Goal: Find specific page/section: Find specific page/section

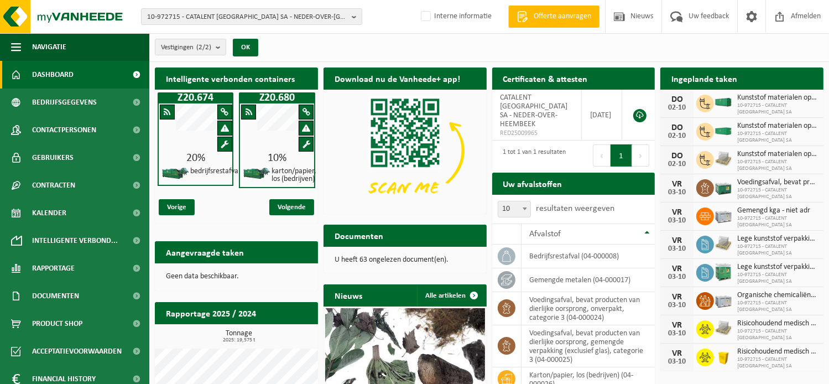
click at [231, 13] on span "10-972715 - CATALENT [GEOGRAPHIC_DATA] SA - NEDER-OVER-[GEOGRAPHIC_DATA]" at bounding box center [247, 17] width 200 height 17
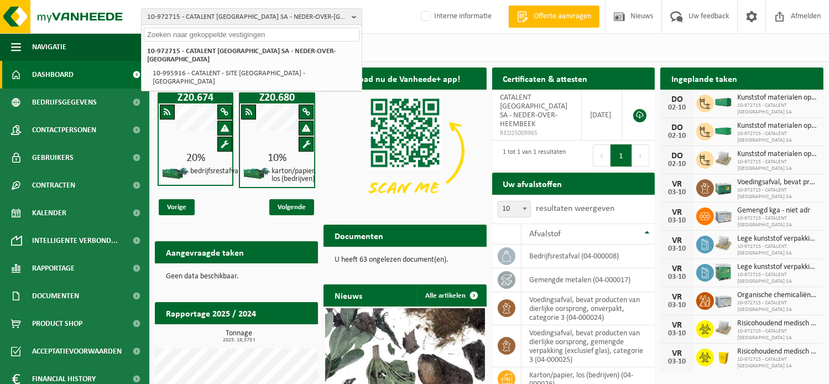
click at [215, 30] on input "text" at bounding box center [252, 35] width 216 height 14
paste input "10-817437"
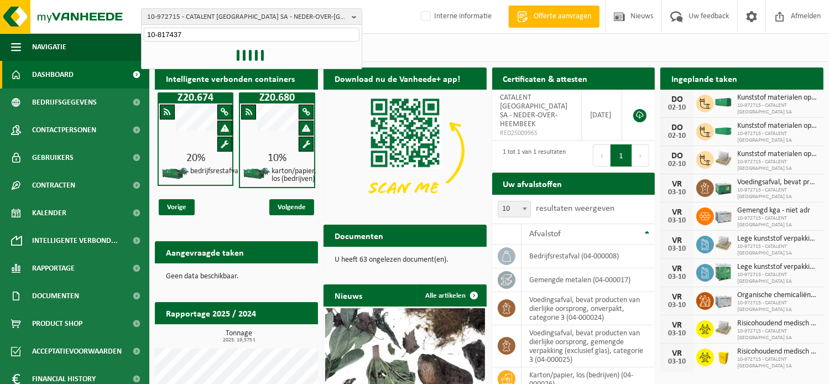
type input "10-817437"
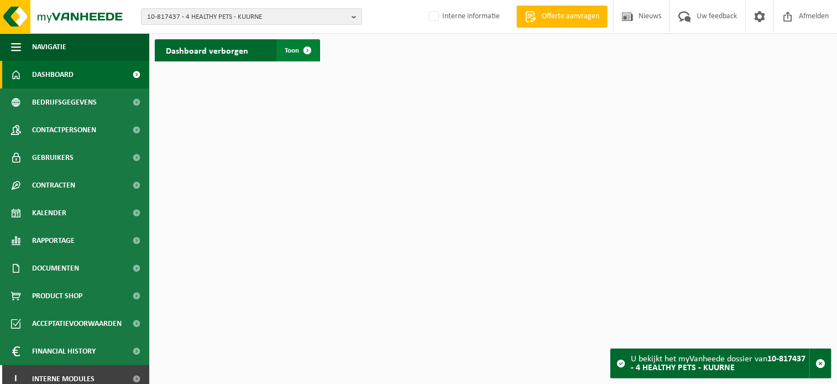
click at [292, 44] on link "Toon" at bounding box center [297, 50] width 43 height 22
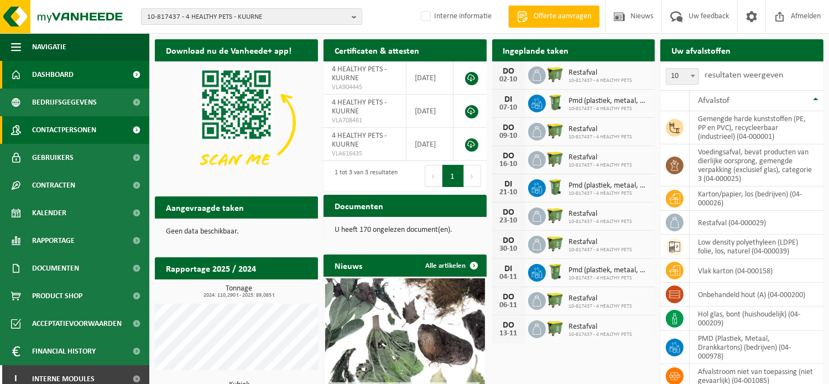
click at [65, 127] on span "Contactpersonen" at bounding box center [64, 130] width 64 height 28
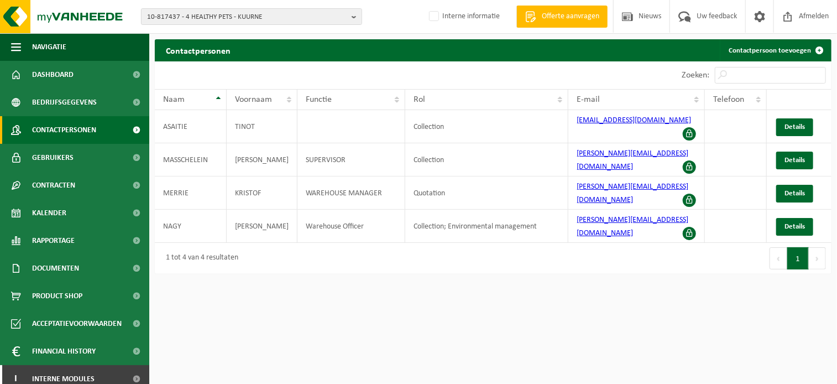
click at [69, 104] on span "Bedrijfsgegevens" at bounding box center [64, 102] width 65 height 28
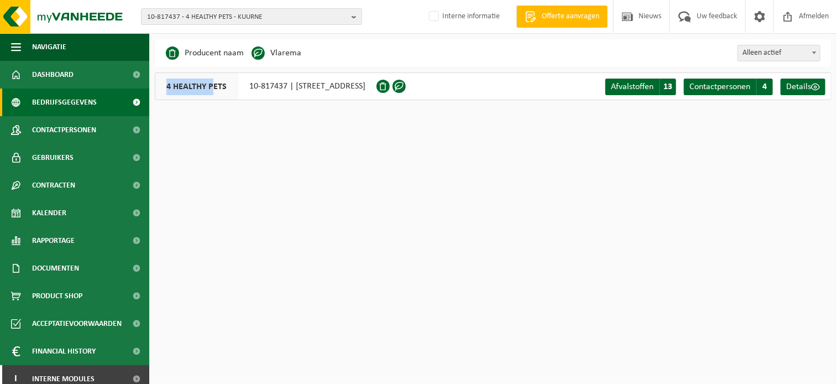
drag, startPoint x: 168, startPoint y: 87, endPoint x: 211, endPoint y: 93, distance: 43.6
click at [211, 93] on span "4 HEALTHY PETS" at bounding box center [196, 86] width 83 height 27
drag, startPoint x: 211, startPoint y: 93, endPoint x: 226, endPoint y: 92, distance: 15.0
click at [226, 92] on span "4 HEALTHY PETS" at bounding box center [196, 86] width 83 height 27
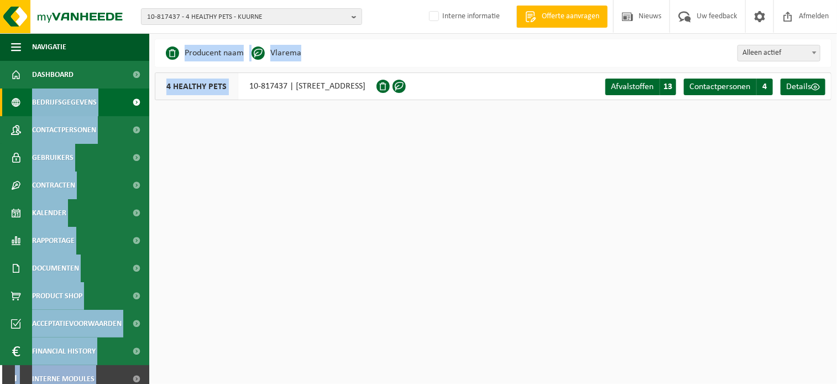
drag, startPoint x: 226, startPoint y: 92, endPoint x: 147, endPoint y: 87, distance: 79.8
click at [147, 87] on div "Navigatie Offerte aanvragen Nieuws Uw feedback Afmelden Dashboard Bedrijfsgegev…" at bounding box center [418, 58] width 837 height 117
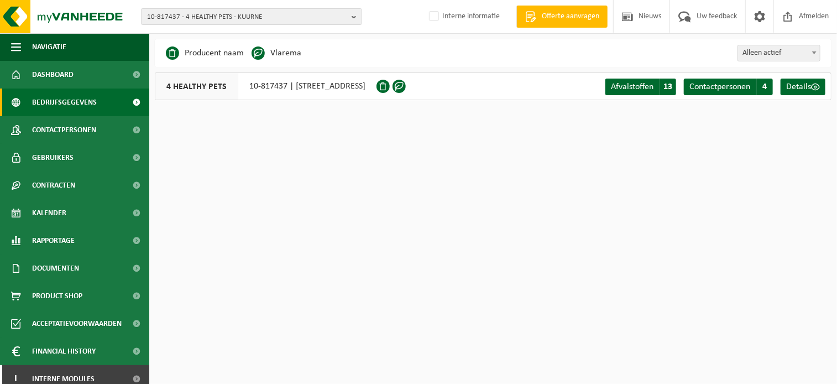
click at [218, 123] on html "10-817437 - 4 HEALTHY PETS - KUURNE 10-817438 - 4 HEALTHY PETS - KORTRIJK 10-81…" at bounding box center [418, 192] width 837 height 384
drag, startPoint x: 226, startPoint y: 91, endPoint x: 168, endPoint y: 87, distance: 58.2
click at [168, 87] on span "4 HEALTHY PETS" at bounding box center [196, 86] width 83 height 27
copy span "4 HEALTHY PETS"
drag, startPoint x: 294, startPoint y: 86, endPoint x: 410, endPoint y: 95, distance: 115.9
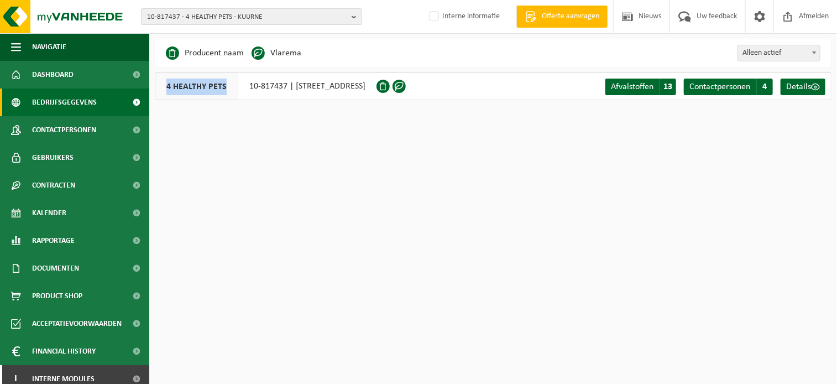
click at [377, 95] on div "4 HEALTHY PETS 10-817437 | NOORDLAAN 33, 8520 KUURNE" at bounding box center [266, 86] width 222 height 28
copy div "NOORDLAAN 33, 8520 KUURNE"
click at [179, 20] on span "10-817437 - 4 HEALTHY PETS - KUURNE" at bounding box center [247, 17] width 200 height 17
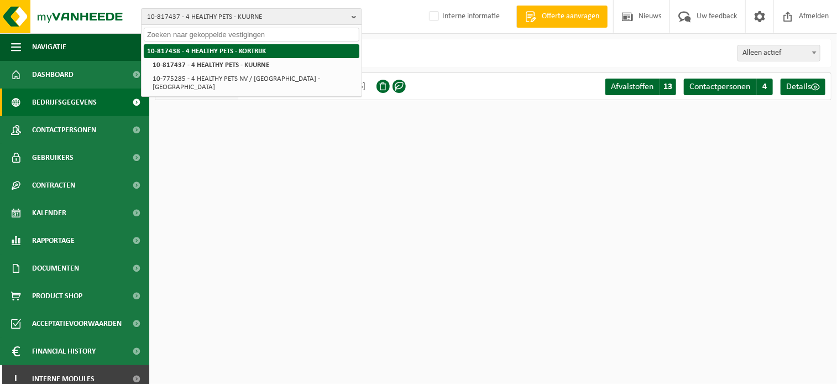
click at [280, 49] on li "10-817438 - 4 HEALTHY PETS - KORTRIJK" at bounding box center [252, 51] width 216 height 14
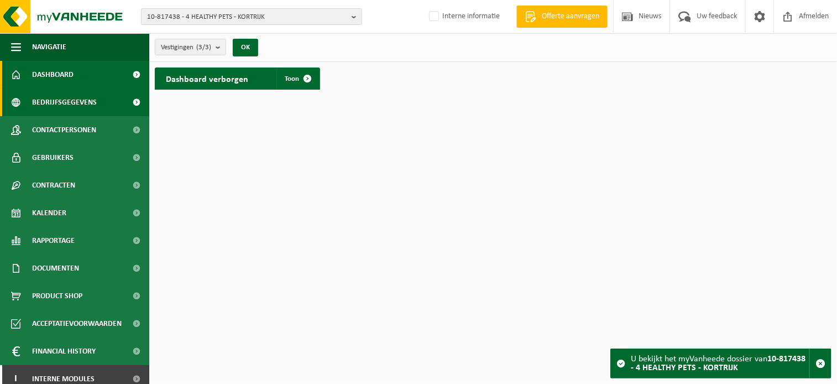
click at [77, 101] on span "Bedrijfsgegevens" at bounding box center [64, 102] width 65 height 28
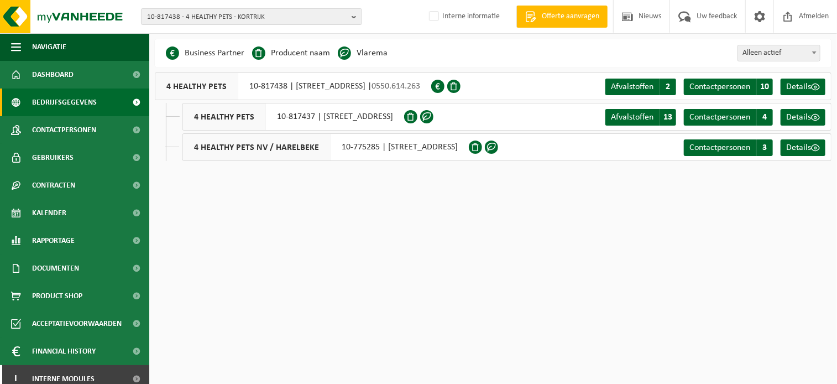
drag, startPoint x: 510, startPoint y: 91, endPoint x: 459, endPoint y: 90, distance: 50.9
click at [431, 90] on div "4 HEALTHY PETS 10-817438 | [STREET_ADDRESS] | 0550.614.263" at bounding box center [293, 86] width 276 height 28
copy div "0550.614.263"
